Goal: Task Accomplishment & Management: Manage account settings

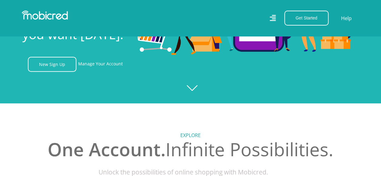
scroll to position [61, 0]
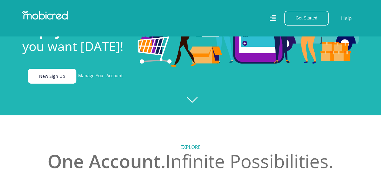
click at [57, 82] on link "New Sign Up" at bounding box center [52, 76] width 48 height 15
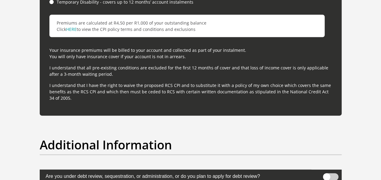
scroll to position [1910, 0]
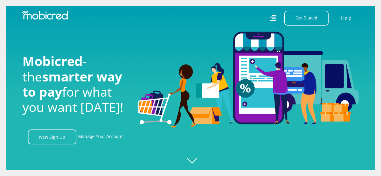
scroll to position [61, 0]
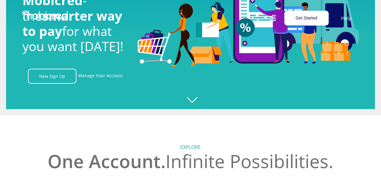
click at [310, 21] on button "Get Started" at bounding box center [306, 18] width 44 height 15
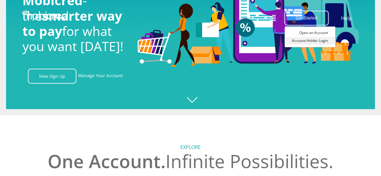
scroll to position [0, 432]
click at [311, 43] on link "Account Holder Login" at bounding box center [310, 41] width 51 height 8
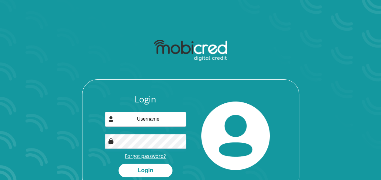
click at [134, 158] on link "Forgot password?" at bounding box center [145, 156] width 41 height 7
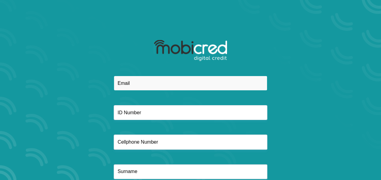
click at [161, 82] on input "email" at bounding box center [191, 83] width 154 height 15
type input "palesamoleke@gmail.com"
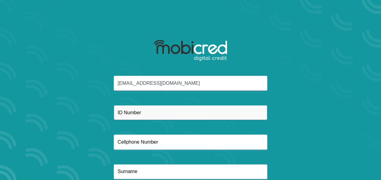
type input "0713591629"
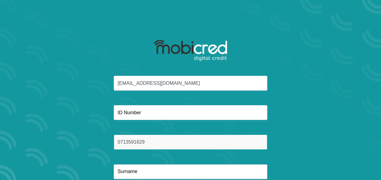
type input "Mkhize"
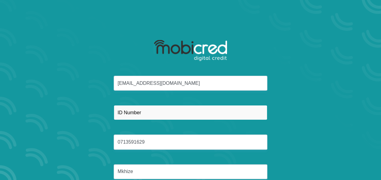
click at [150, 110] on input "text" at bounding box center [191, 112] width 154 height 15
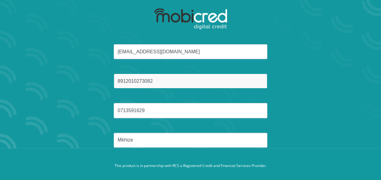
scroll to position [41, 0]
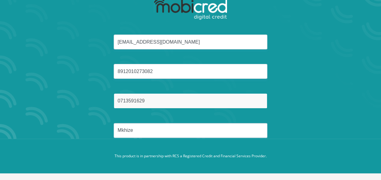
click at [146, 98] on input "0713591629" at bounding box center [191, 100] width 154 height 15
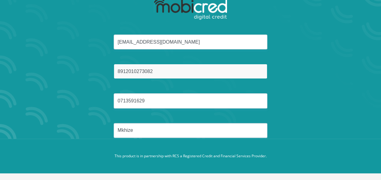
click at [159, 70] on input "8912010273082" at bounding box center [191, 71] width 154 height 15
type input "8912010273082"
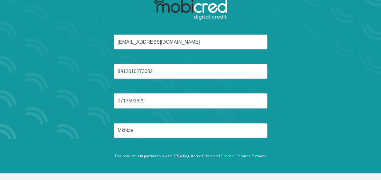
click at [288, 62] on div "palesamoleke@gmail.com 8912010273082 0713591629 Mkhize" at bounding box center [191, 94] width 326 height 118
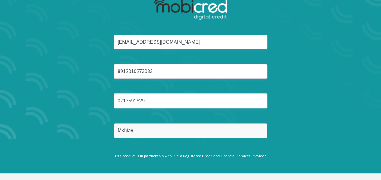
click at [158, 124] on input "Mkhize" at bounding box center [191, 130] width 154 height 15
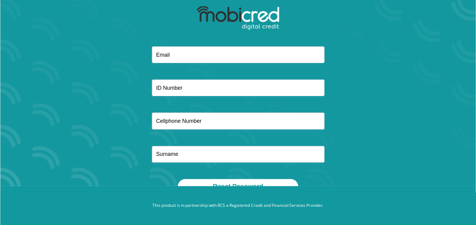
scroll to position [35, 0]
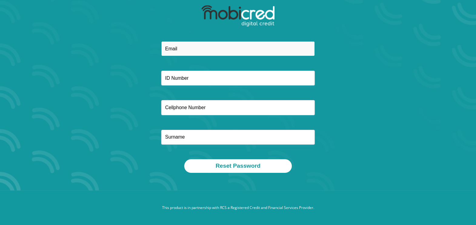
click at [199, 45] on input "email" at bounding box center [238, 48] width 154 height 15
type input "[EMAIL_ADDRESS][DOMAIN_NAME]"
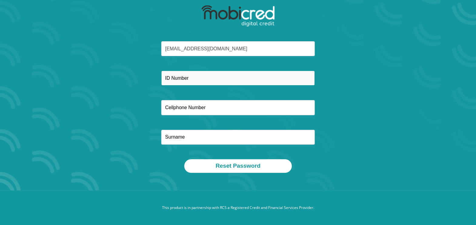
type input "0713591629"
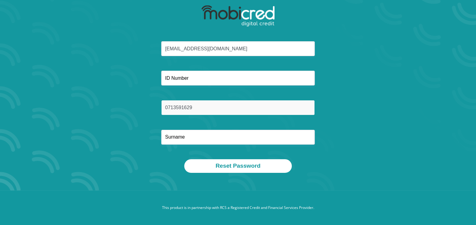
type input "Mkhize"
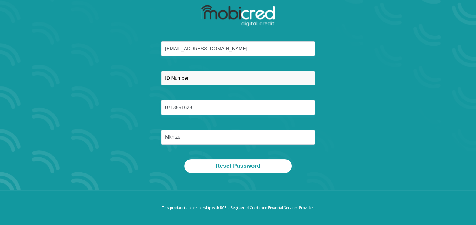
click at [200, 82] on input "text" at bounding box center [238, 78] width 154 height 15
type input "8912010273082"
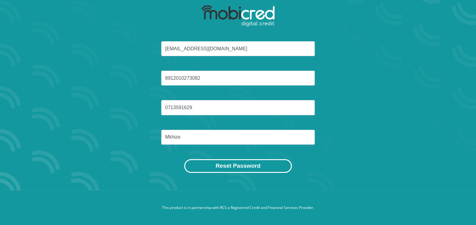
click at [229, 163] on button "Reset Password" at bounding box center [237, 166] width 107 height 14
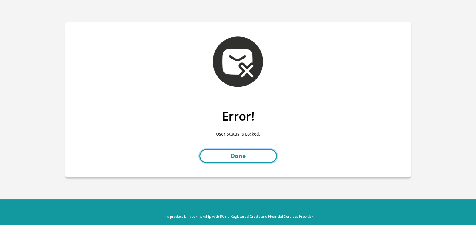
click at [242, 153] on link "Done" at bounding box center [238, 156] width 78 height 14
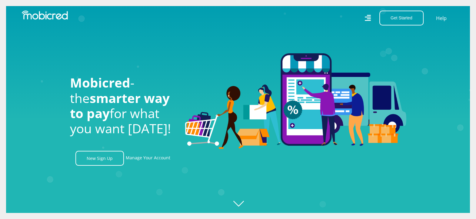
scroll to position [0, 346]
click at [399, 20] on button "Get Started" at bounding box center [402, 18] width 44 height 15
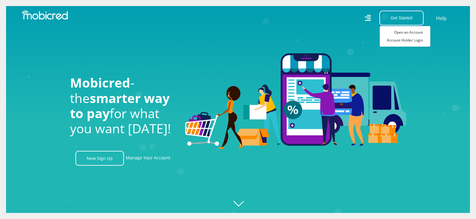
scroll to position [0, 691]
click at [401, 40] on link "Account Holder Login" at bounding box center [405, 40] width 51 height 8
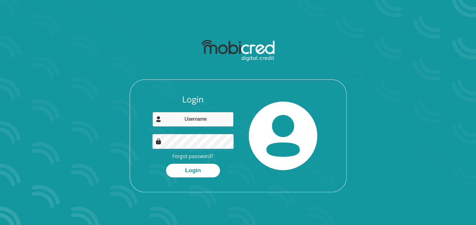
click at [188, 120] on input "email" at bounding box center [192, 119] width 81 height 15
type input "[EMAIL_ADDRESS][DOMAIN_NAME]"
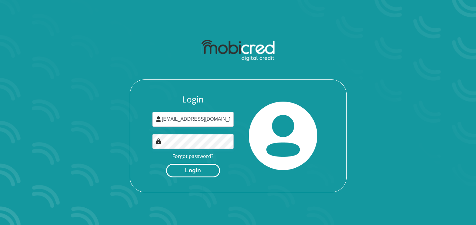
click at [195, 166] on button "Login" at bounding box center [193, 171] width 54 height 14
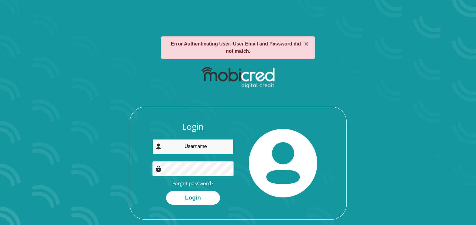
click at [188, 147] on input "email" at bounding box center [192, 146] width 81 height 15
type input "[EMAIL_ADDRESS][DOMAIN_NAME]"
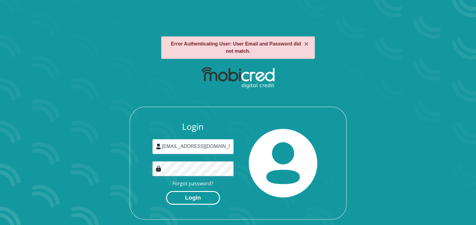
click at [192, 197] on button "Login" at bounding box center [193, 198] width 54 height 14
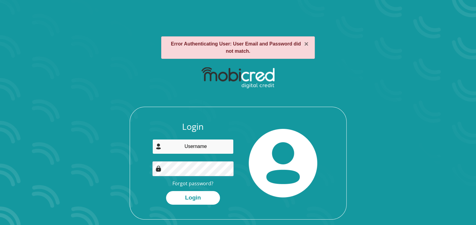
click at [192, 152] on input "email" at bounding box center [192, 146] width 81 height 15
type input "[EMAIL_ADDRESS][DOMAIN_NAME]"
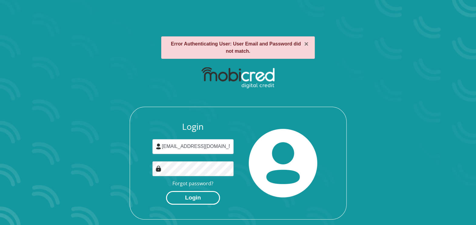
click at [197, 194] on button "Login" at bounding box center [193, 198] width 54 height 14
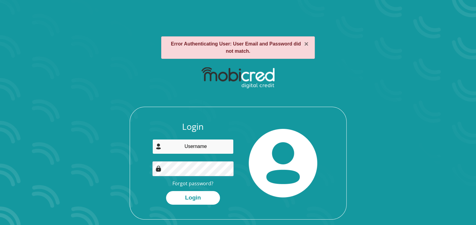
click at [217, 150] on input "email" at bounding box center [192, 146] width 81 height 15
type input "palesamoleke@gmail.com"
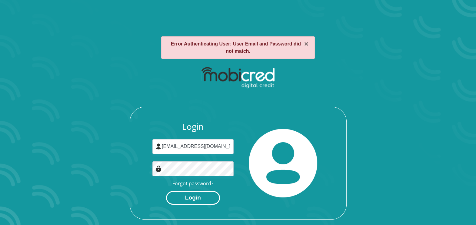
click at [192, 197] on button "Login" at bounding box center [193, 198] width 54 height 14
